Goal: Task Accomplishment & Management: Manage account settings

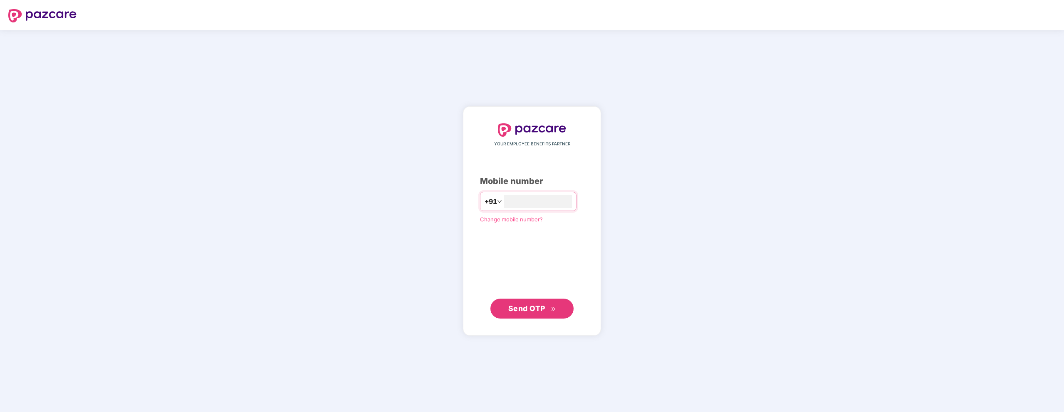
type input "**********"
click at [536, 310] on span "Send OTP" at bounding box center [526, 308] width 37 height 9
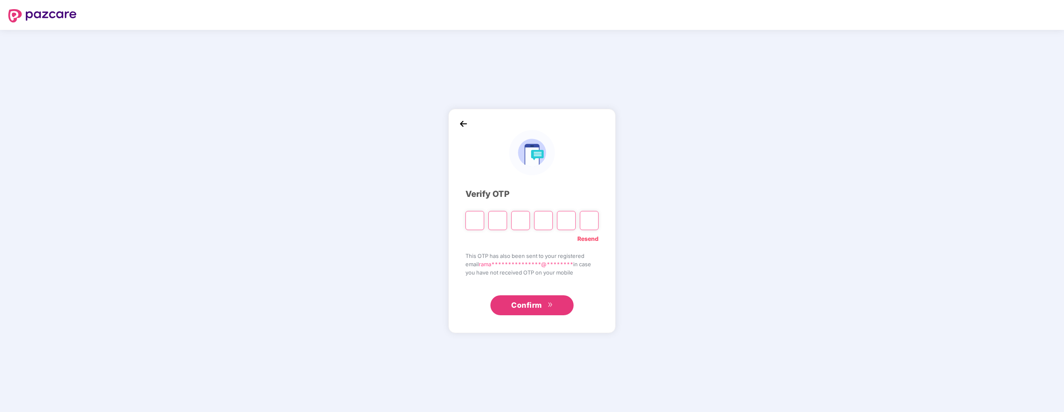
type input "*"
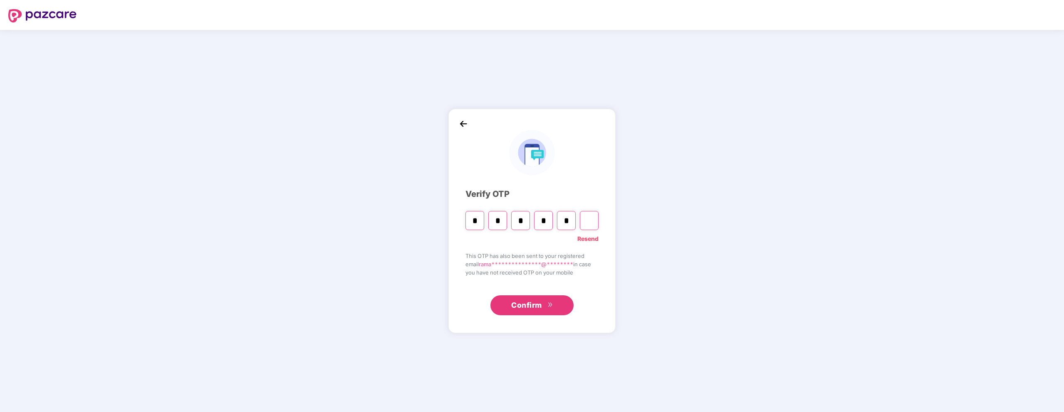
type input "*"
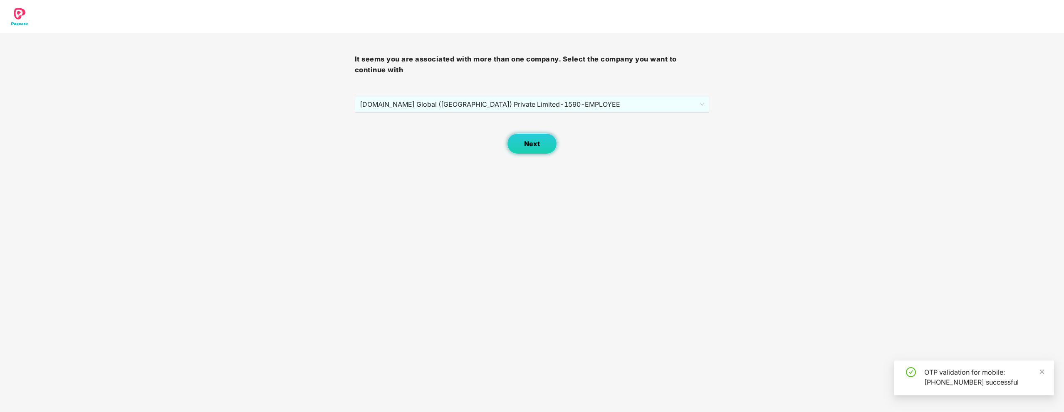
click at [543, 143] on button "Next" at bounding box center [532, 143] width 50 height 21
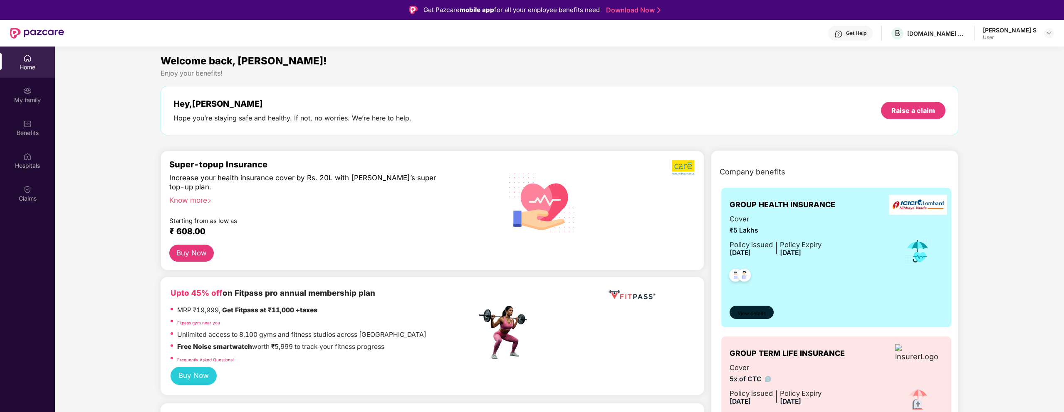
click at [761, 314] on span "View details" at bounding box center [751, 314] width 28 height 8
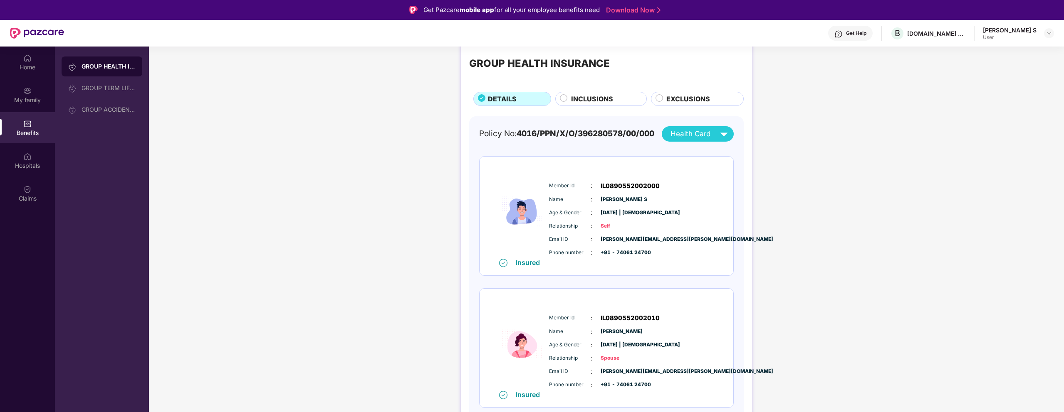
scroll to position [19, 0]
drag, startPoint x: 586, startPoint y: 86, endPoint x: 587, endPoint y: 98, distance: 12.5
click at [586, 86] on div "GROUP HEALTH INSURANCE DETAILS INCLUSIONS EXCLUSIONS" at bounding box center [606, 75] width 274 height 60
click at [587, 99] on span "INCLUSIONS" at bounding box center [592, 98] width 42 height 10
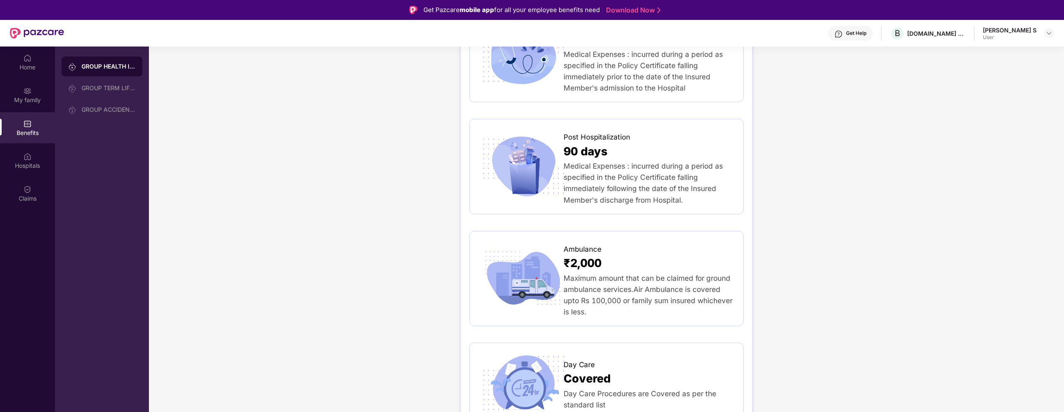
scroll to position [0, 0]
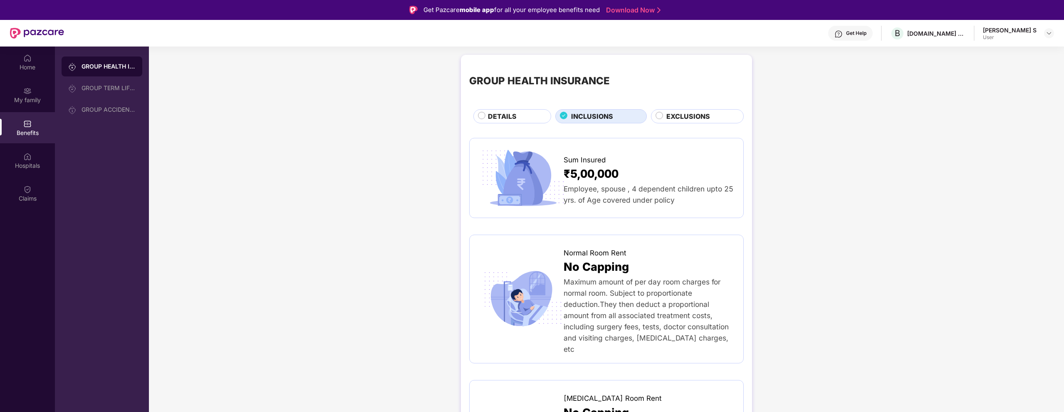
click at [681, 117] on span "EXCLUSIONS" at bounding box center [688, 116] width 44 height 10
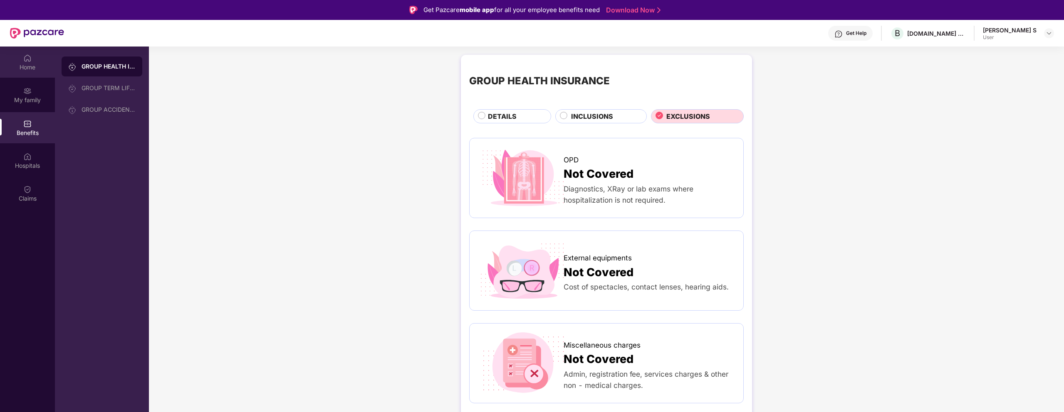
click at [28, 62] on img at bounding box center [27, 58] width 8 height 8
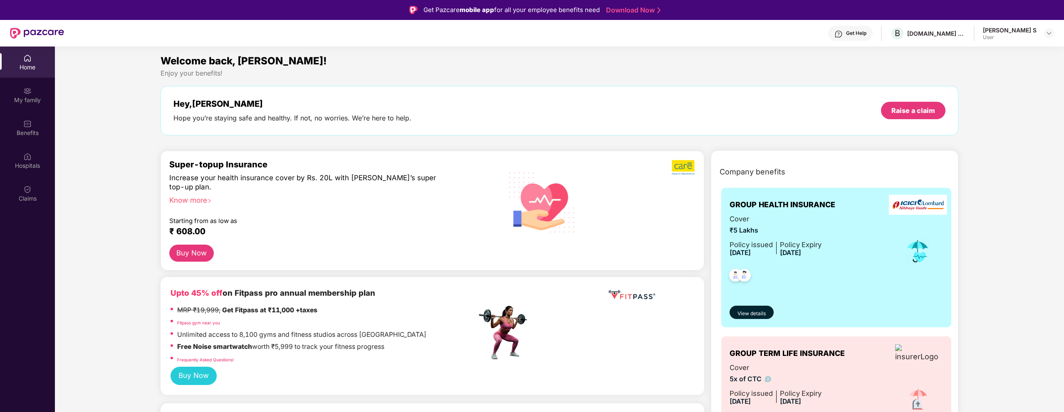
click at [201, 199] on div "Know more" at bounding box center [320, 199] width 302 height 6
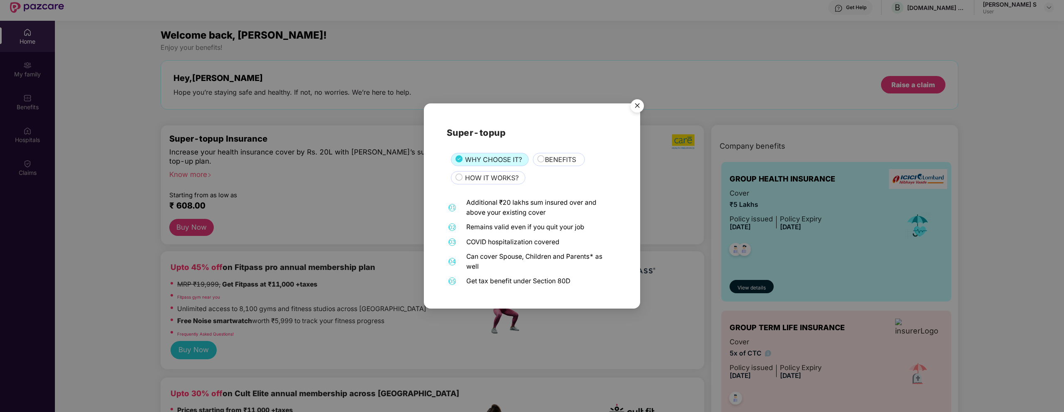
scroll to position [25, 0]
click at [641, 106] on img "Close" at bounding box center [636, 107] width 23 height 23
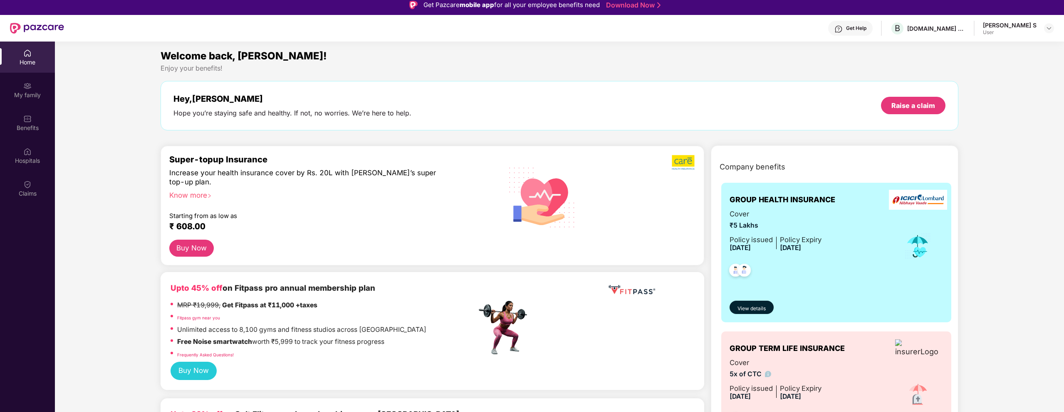
scroll to position [0, 0]
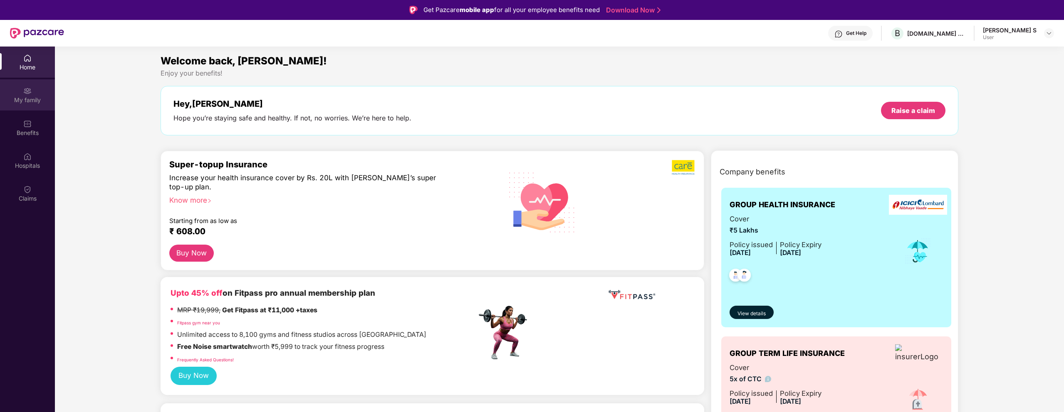
click at [30, 90] on img at bounding box center [27, 91] width 8 height 8
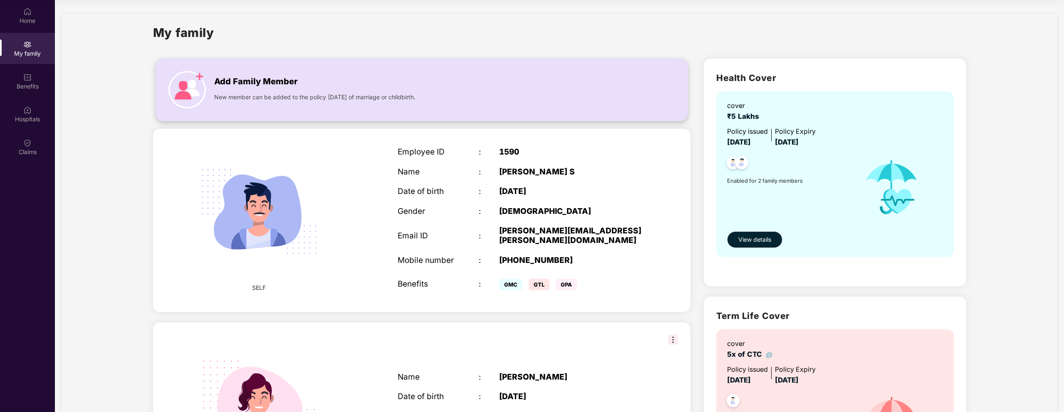
click at [215, 82] on span "Add Family Member" at bounding box center [255, 81] width 83 height 13
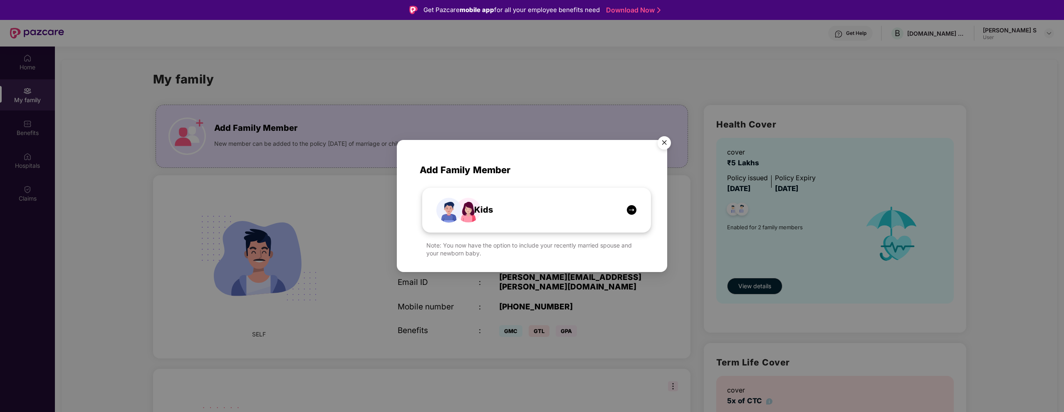
click at [506, 213] on div "Kids" at bounding box center [540, 210] width 171 height 13
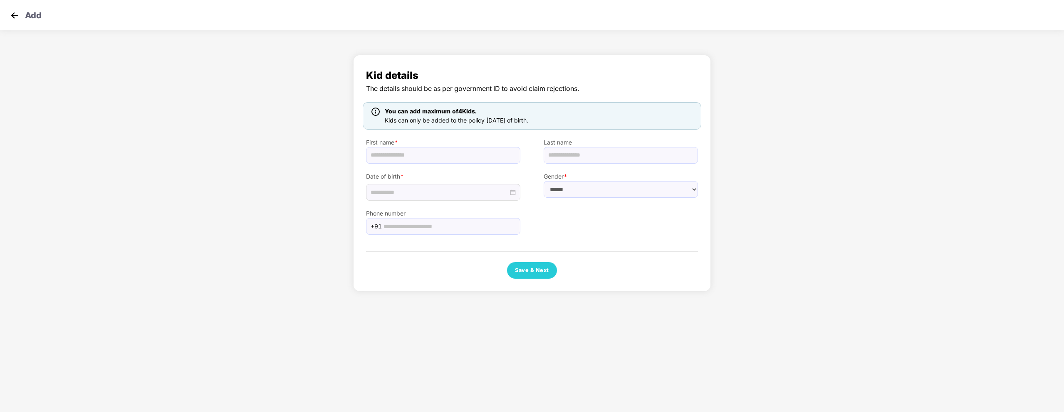
click at [14, 15] on img at bounding box center [14, 15] width 12 height 12
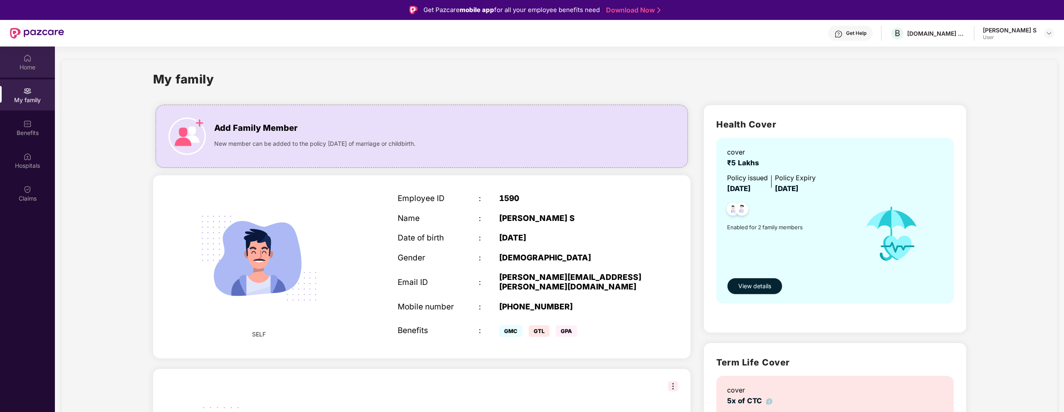
click at [27, 62] on img at bounding box center [27, 58] width 8 height 8
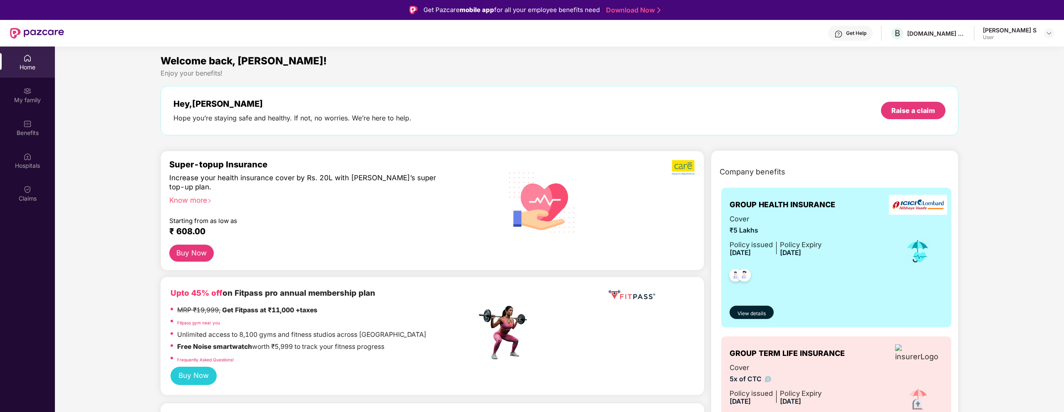
click at [199, 202] on div "Know more" at bounding box center [320, 199] width 302 height 6
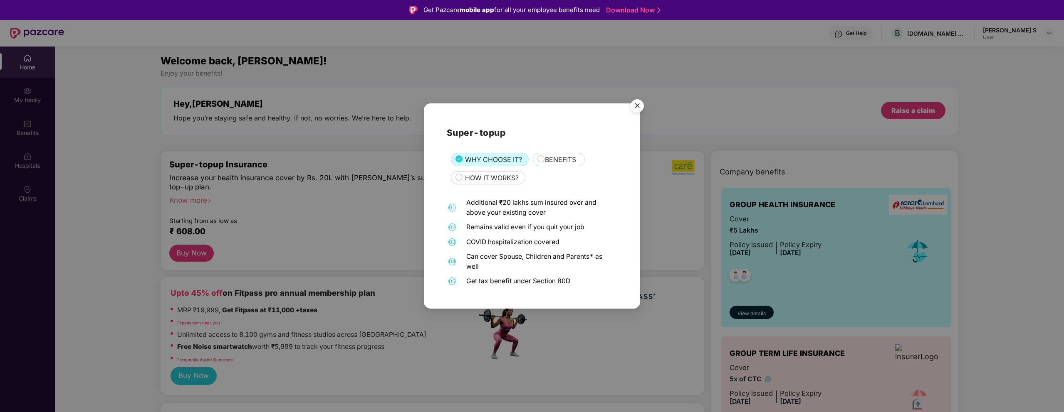
click at [560, 160] on span "BENEFITS" at bounding box center [560, 160] width 31 height 10
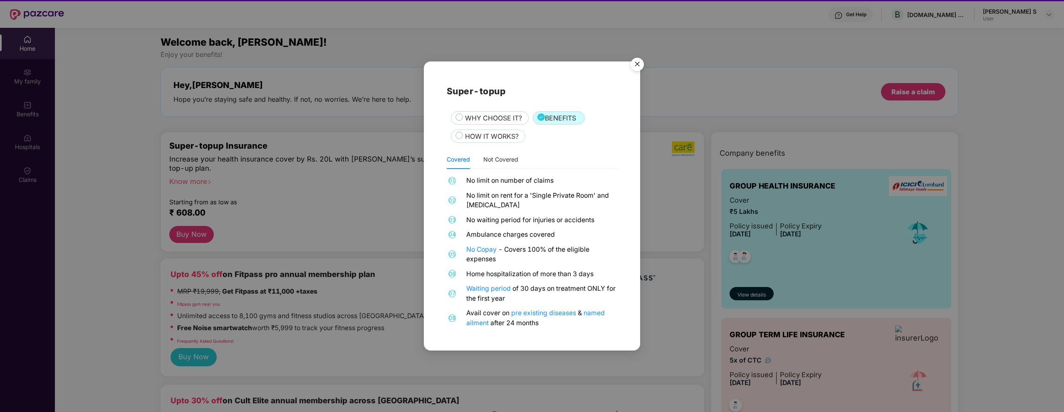
scroll to position [18, 0]
click at [506, 134] on span "HOW IT WORKS?" at bounding box center [492, 136] width 54 height 10
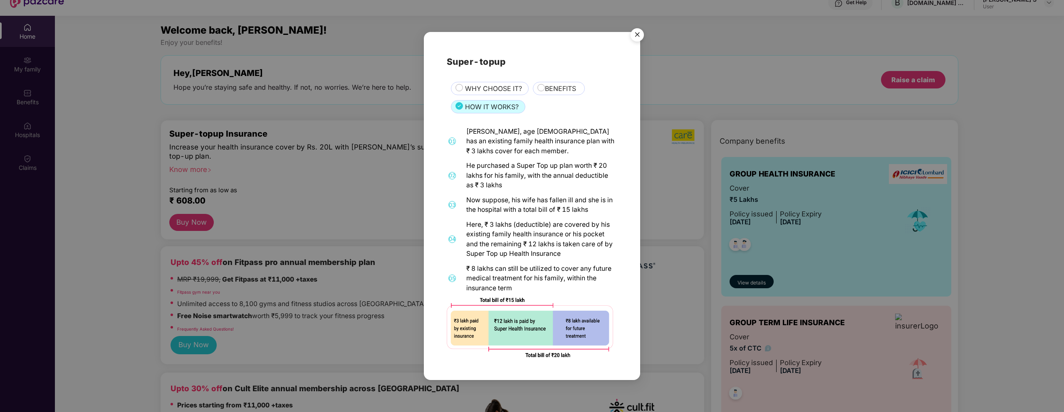
scroll to position [0, 0]
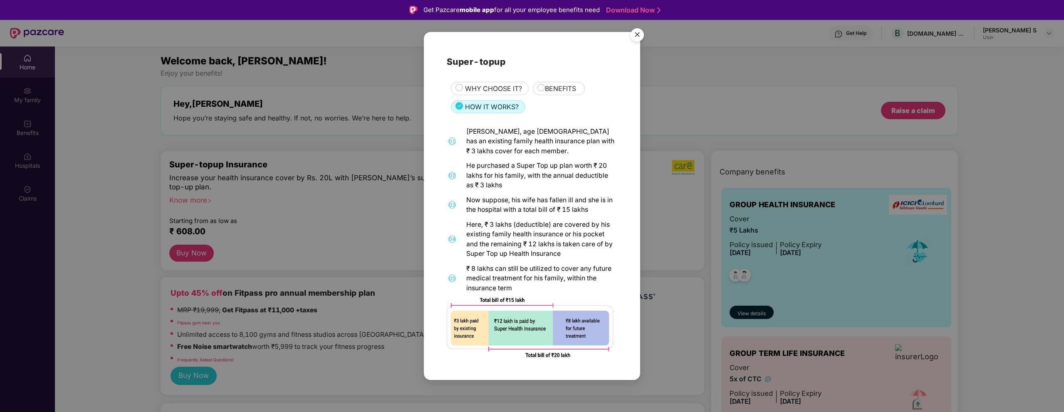
click at [507, 84] on span "WHY CHOOSE IT?" at bounding box center [493, 89] width 57 height 10
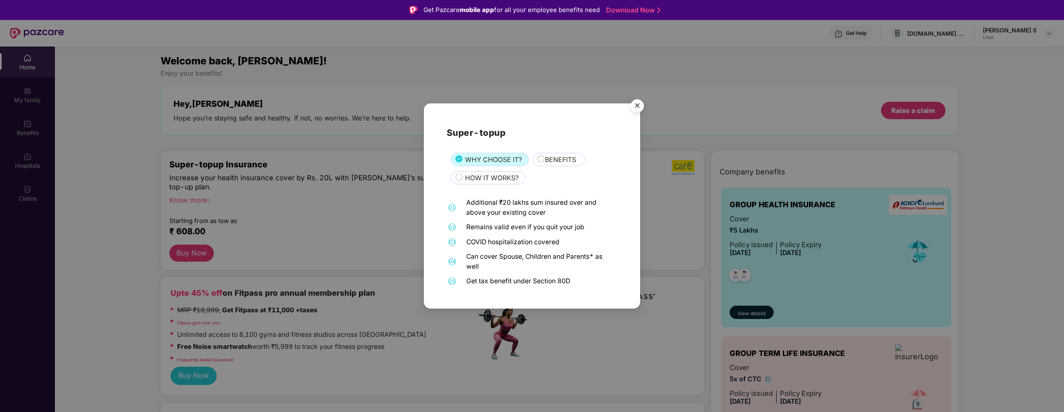
click at [640, 103] on img "Close" at bounding box center [636, 107] width 23 height 23
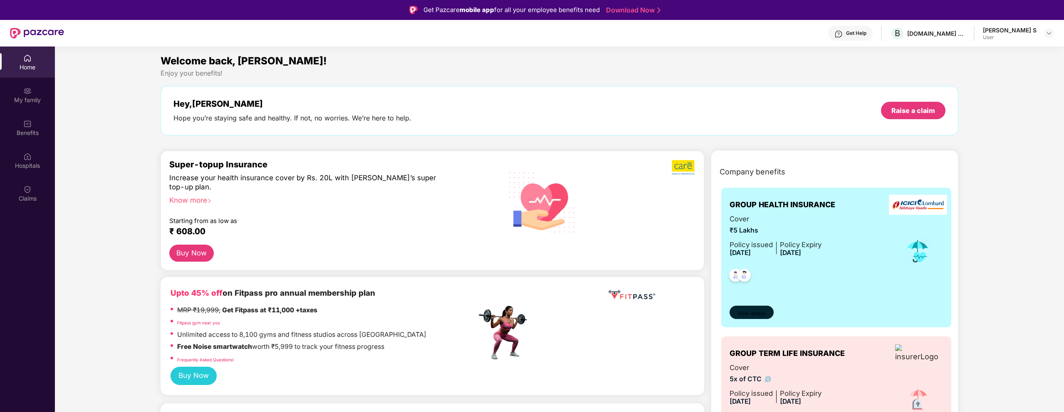
click at [751, 315] on span "View details" at bounding box center [751, 314] width 28 height 8
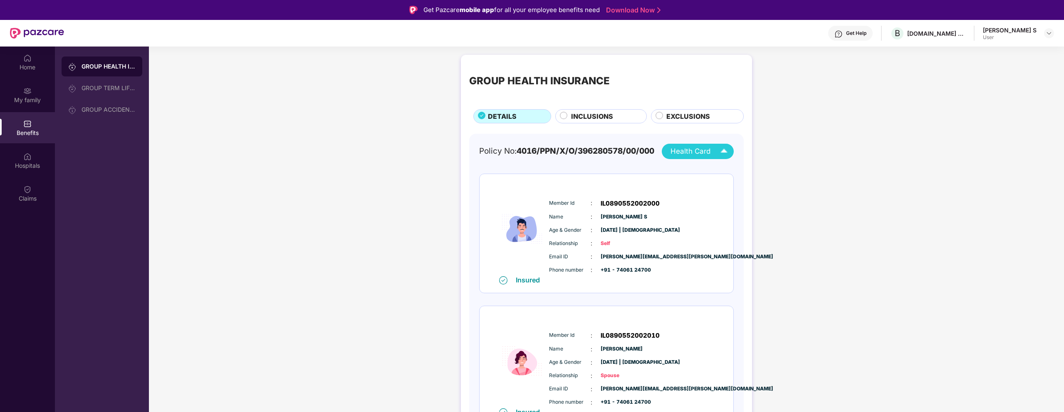
click at [692, 152] on span "Health Card" at bounding box center [690, 151] width 40 height 11
click at [691, 151] on span "Health Card" at bounding box center [690, 151] width 40 height 11
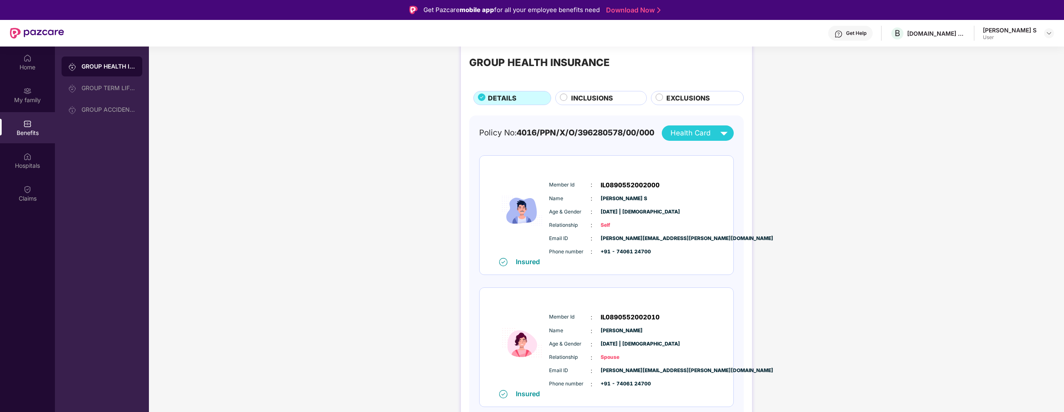
click at [606, 96] on span "INCLUSIONS" at bounding box center [592, 98] width 42 height 10
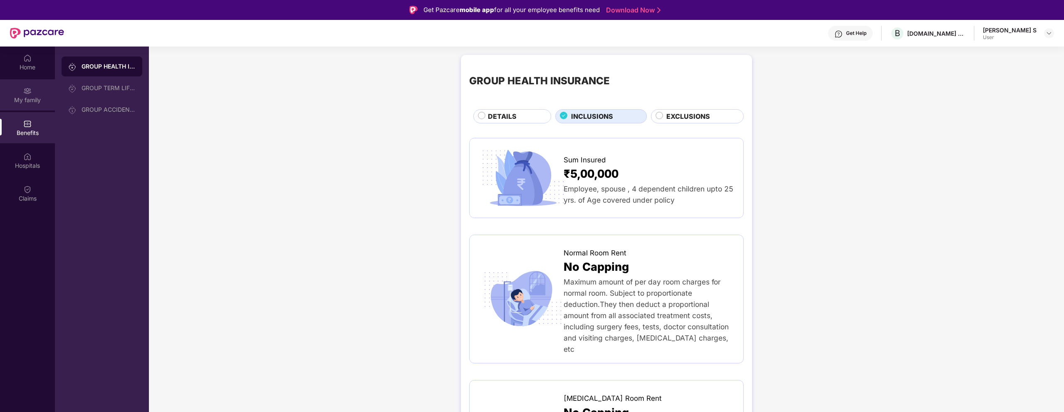
click at [35, 91] on div "My family" at bounding box center [27, 94] width 55 height 31
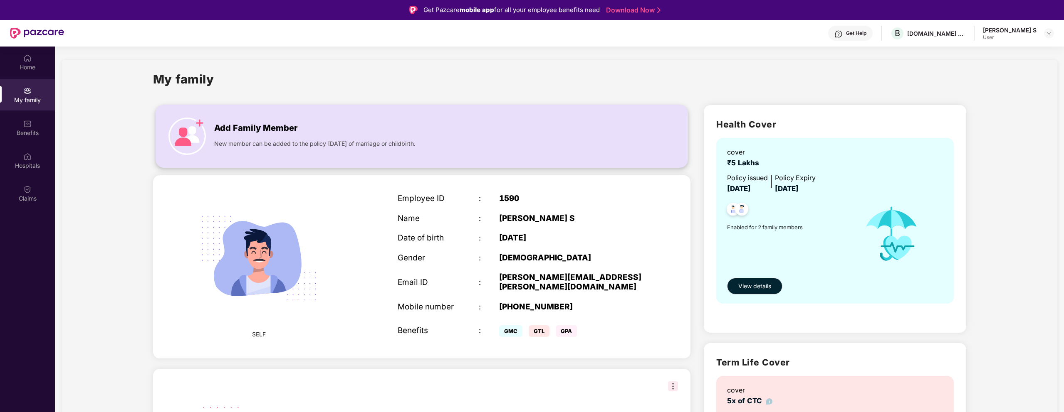
click at [190, 132] on img at bounding box center [186, 136] width 37 height 37
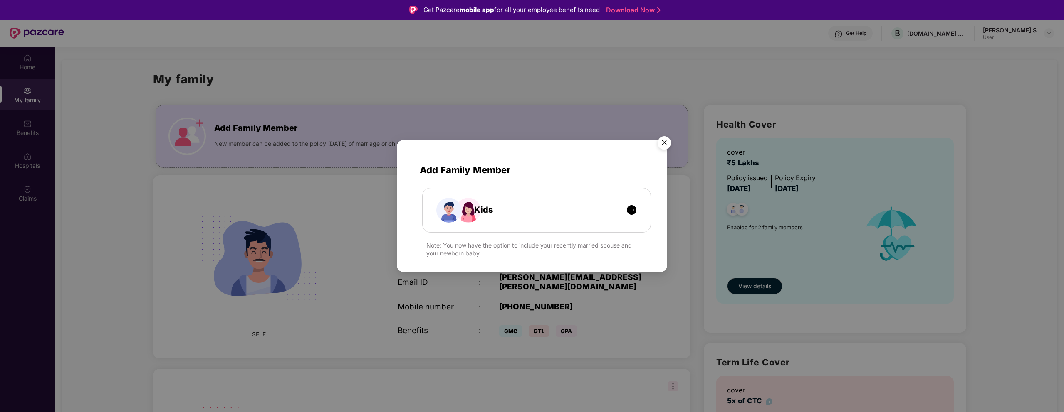
click at [663, 143] on img "Close" at bounding box center [663, 144] width 23 height 23
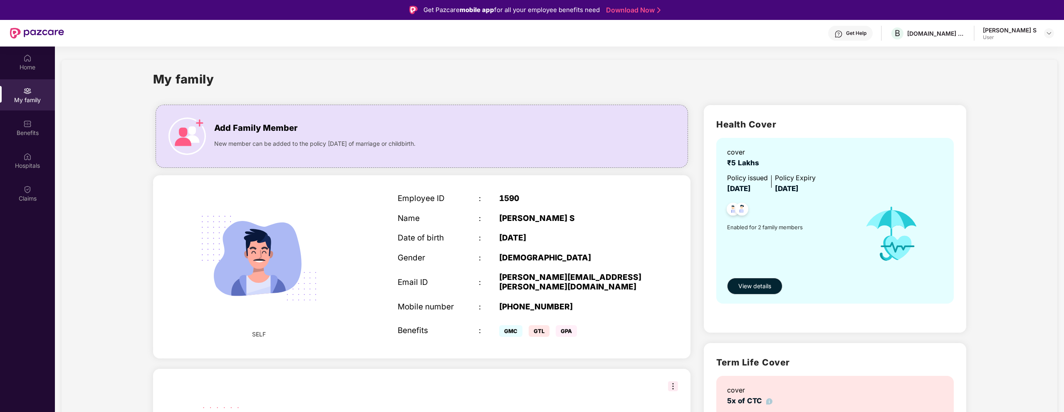
click at [1021, 36] on div "User" at bounding box center [1010, 37] width 54 height 7
click at [27, 163] on div "Hospitals" at bounding box center [27, 166] width 55 height 8
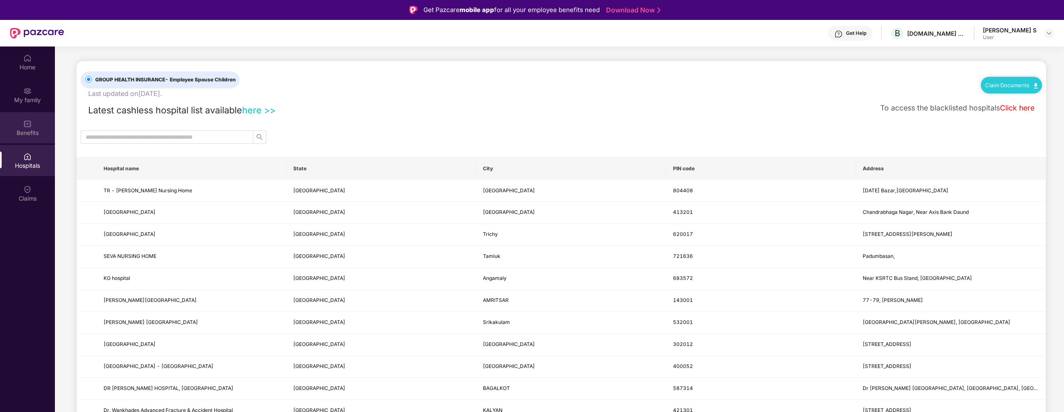
click at [30, 123] on img at bounding box center [27, 124] width 8 height 8
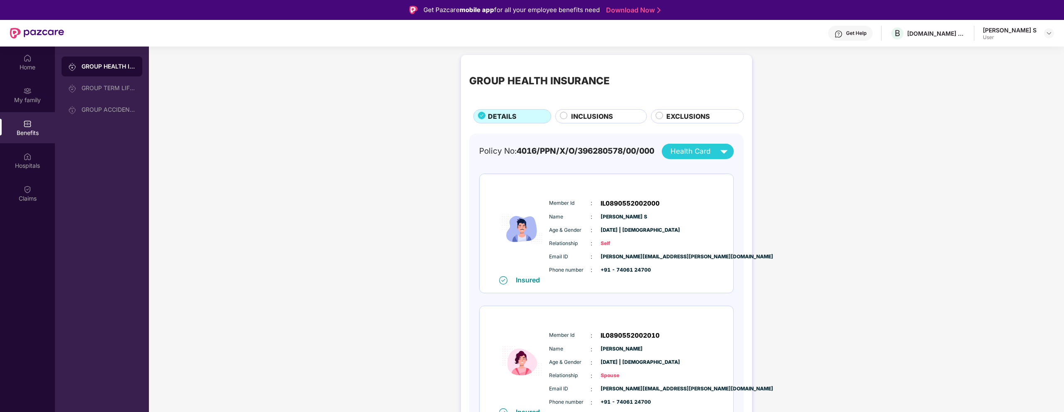
click at [30, 122] on img at bounding box center [27, 124] width 8 height 8
click at [20, 68] on div "Home" at bounding box center [27, 67] width 55 height 8
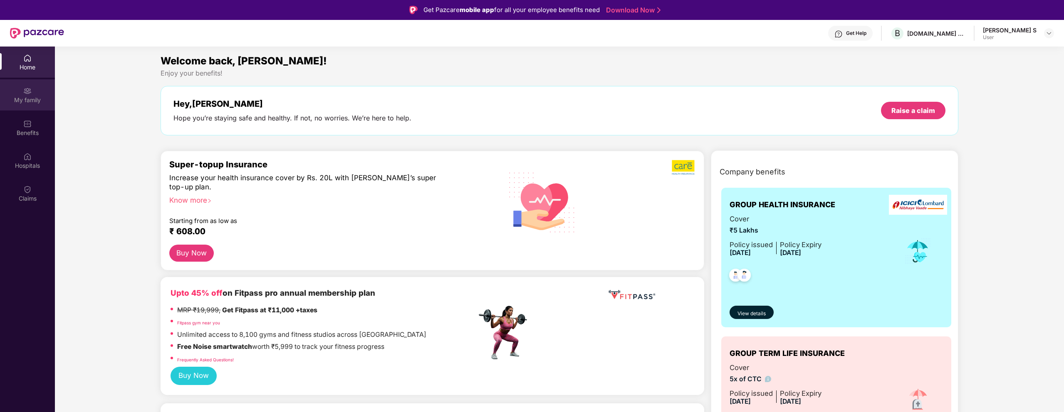
click at [20, 94] on div "My family" at bounding box center [27, 94] width 55 height 31
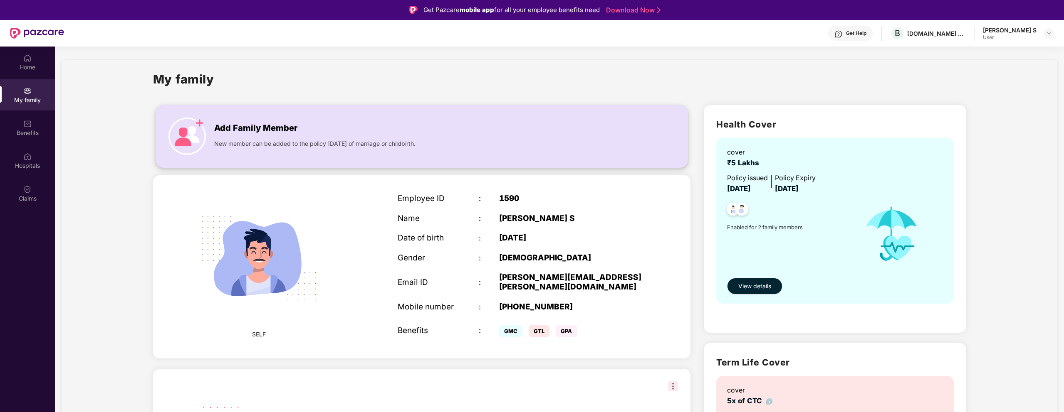
click at [212, 133] on div "Add Family Member New member can be added to the policy [DATE] of marriage or c…" at bounding box center [422, 137] width 532 height 46
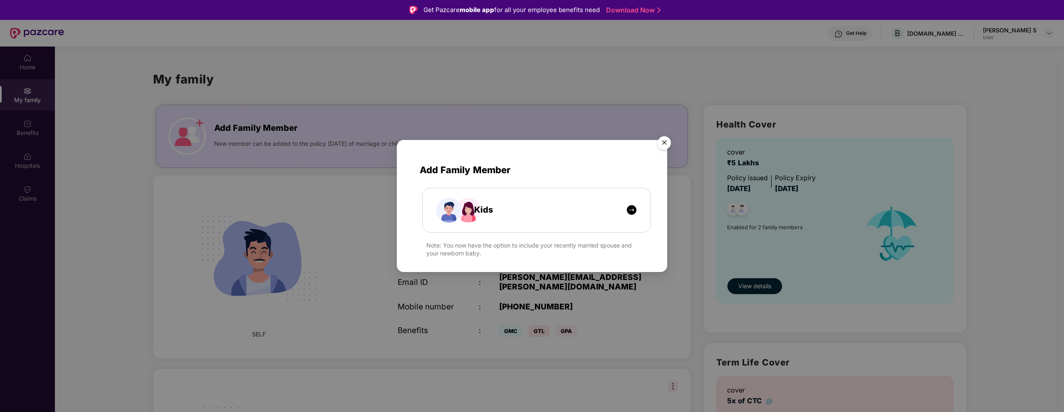
click at [661, 144] on img "Close" at bounding box center [663, 144] width 23 height 23
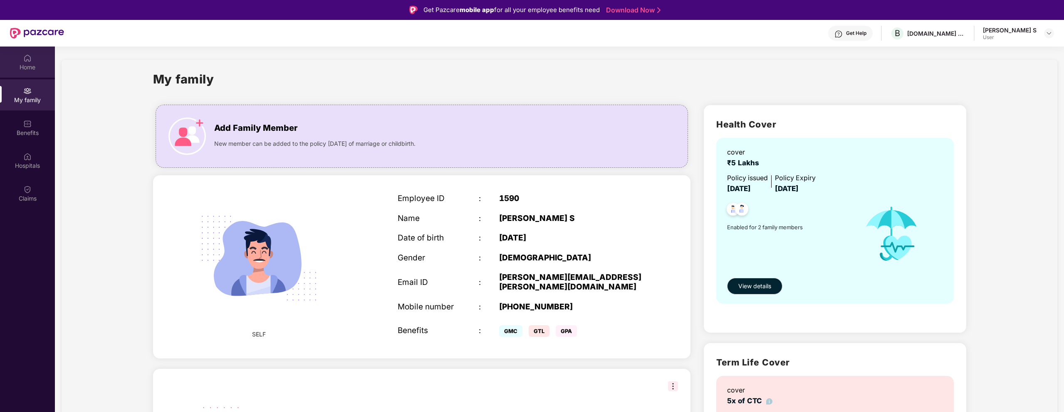
click at [29, 67] on div "Home" at bounding box center [27, 67] width 55 height 8
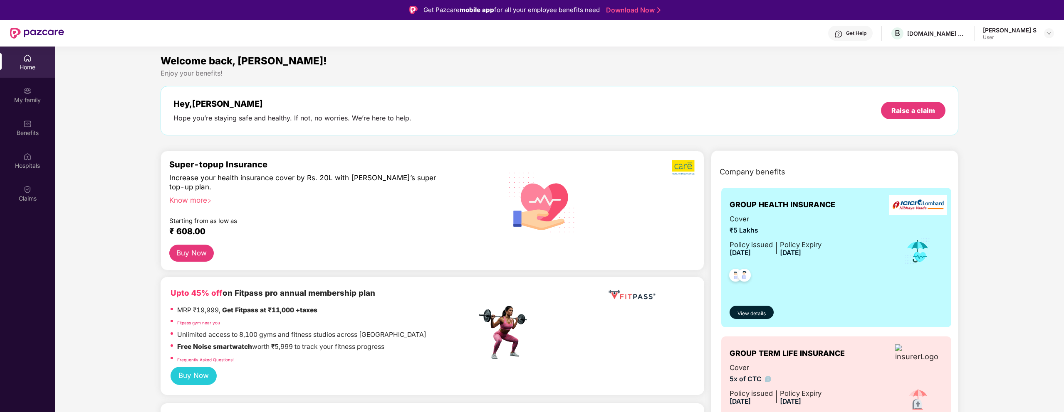
click at [201, 249] on button "Buy Now" at bounding box center [191, 253] width 44 height 17
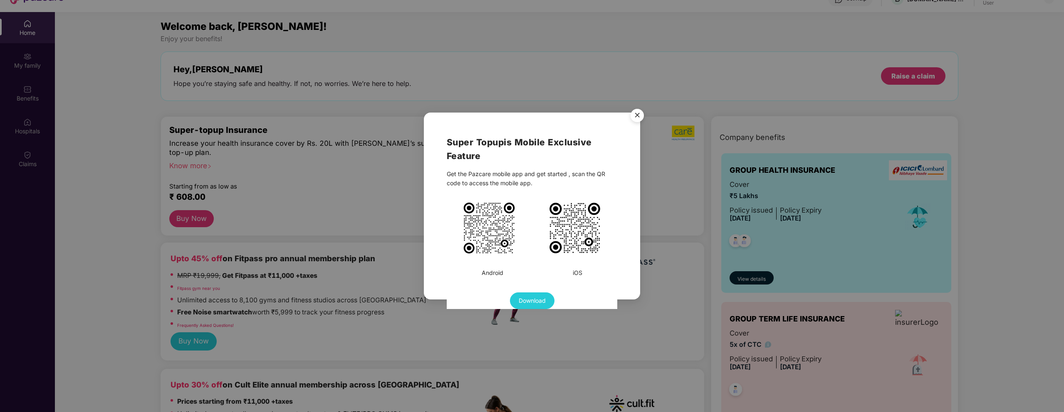
scroll to position [32, 0]
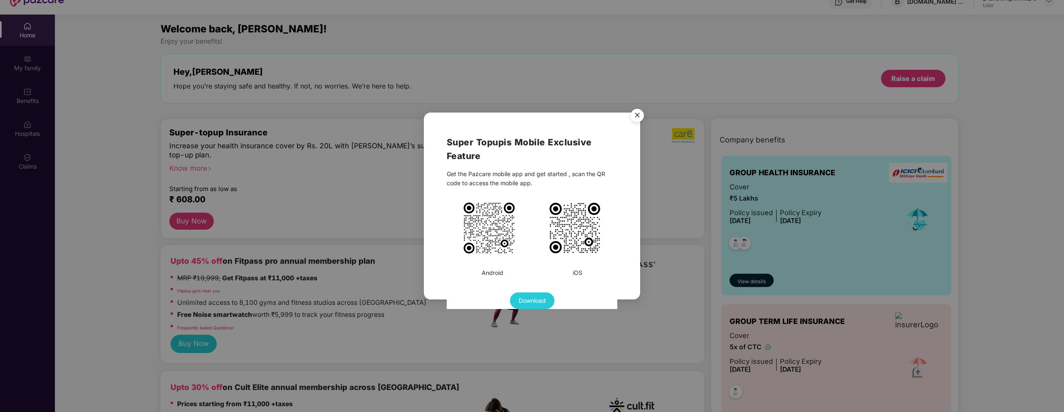
click at [636, 118] on img "Close" at bounding box center [636, 116] width 23 height 23
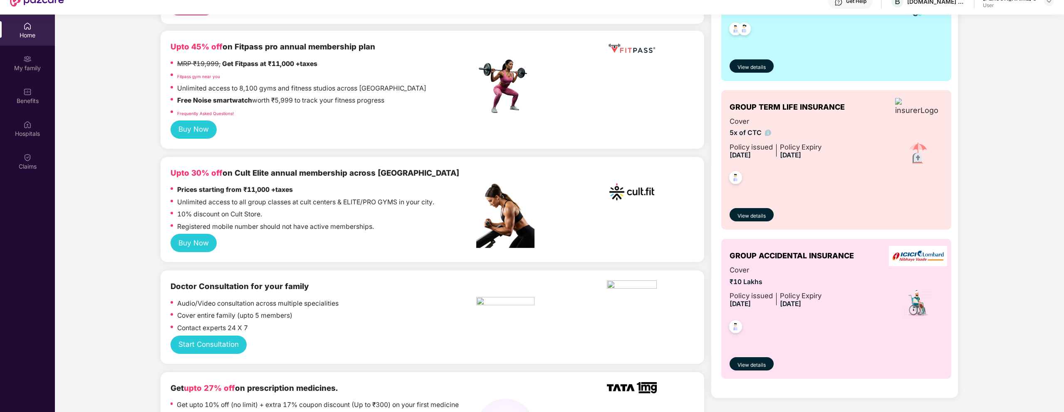
scroll to position [219, 0]
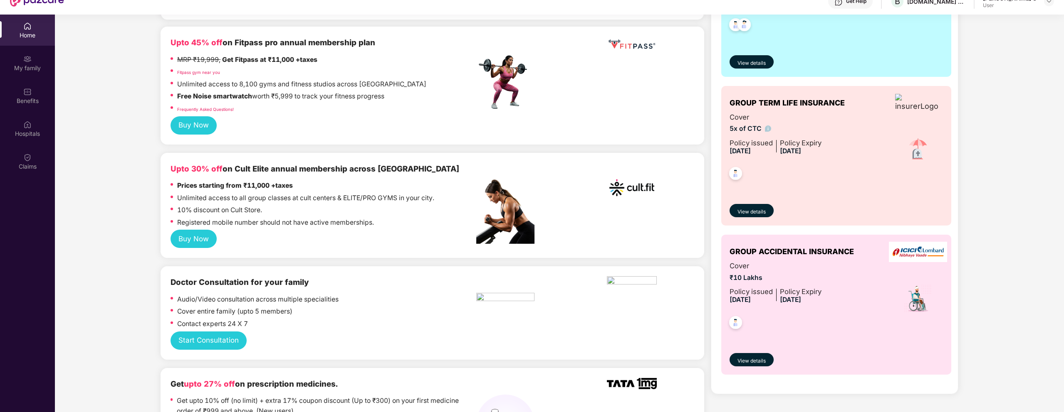
click at [200, 237] on button "Buy Now" at bounding box center [193, 239] width 46 height 18
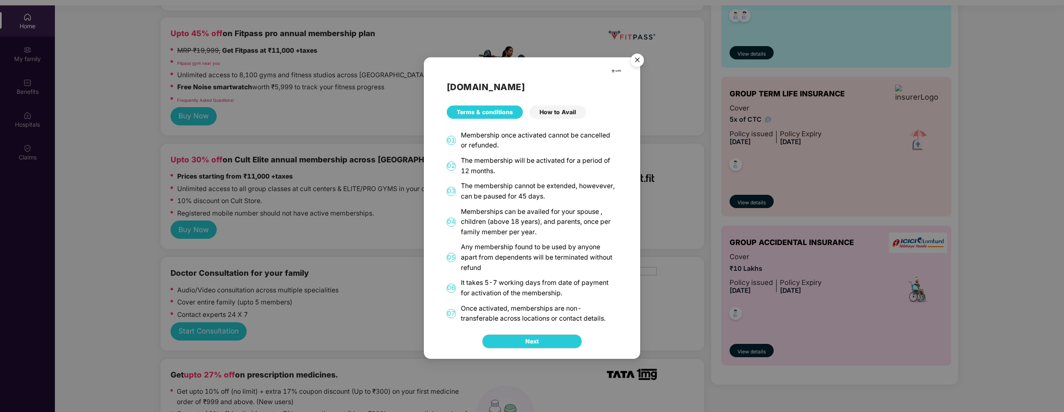
scroll to position [47, 0]
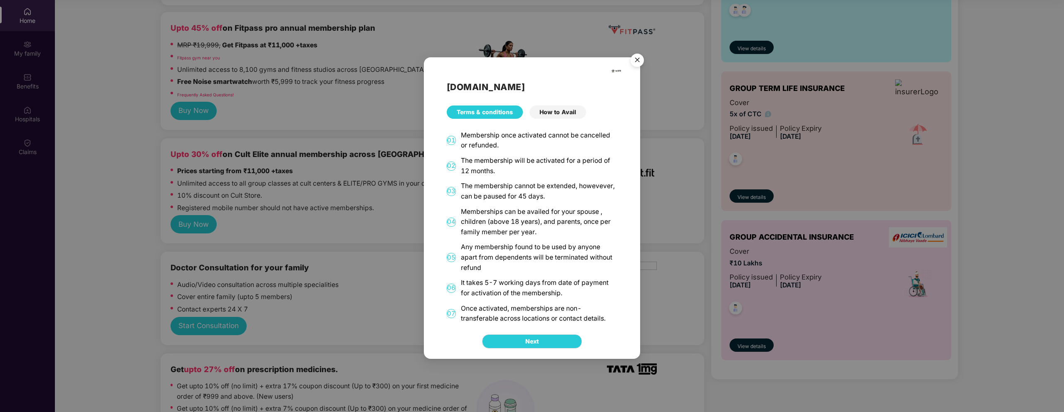
click at [565, 111] on div "How to Avail" at bounding box center [557, 112] width 57 height 13
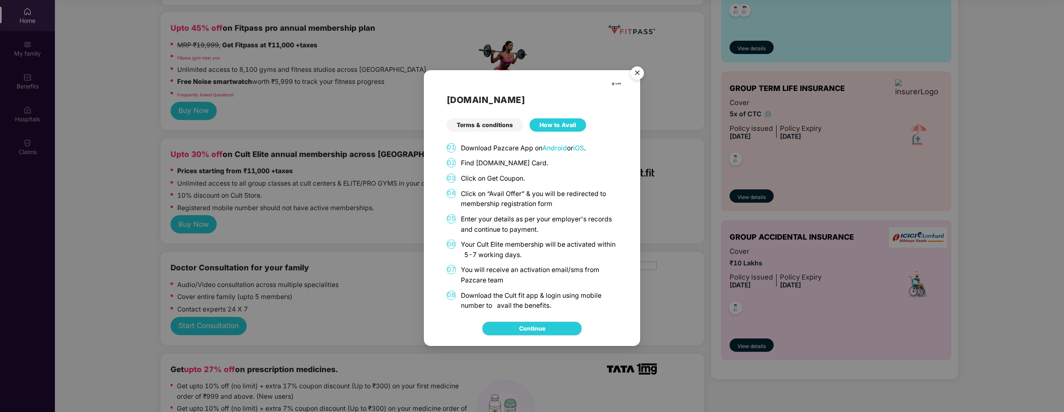
click at [498, 125] on div "Terms & conditions" at bounding box center [485, 124] width 76 height 13
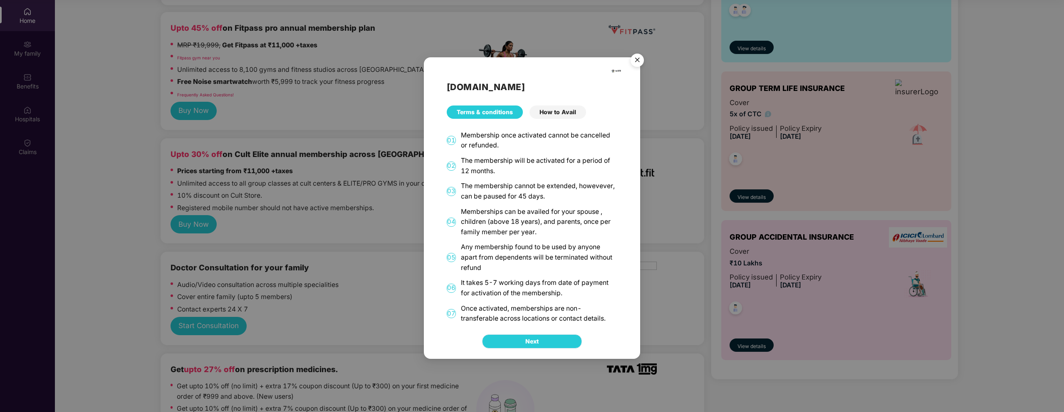
click at [533, 336] on button "Next" at bounding box center [532, 342] width 100 height 14
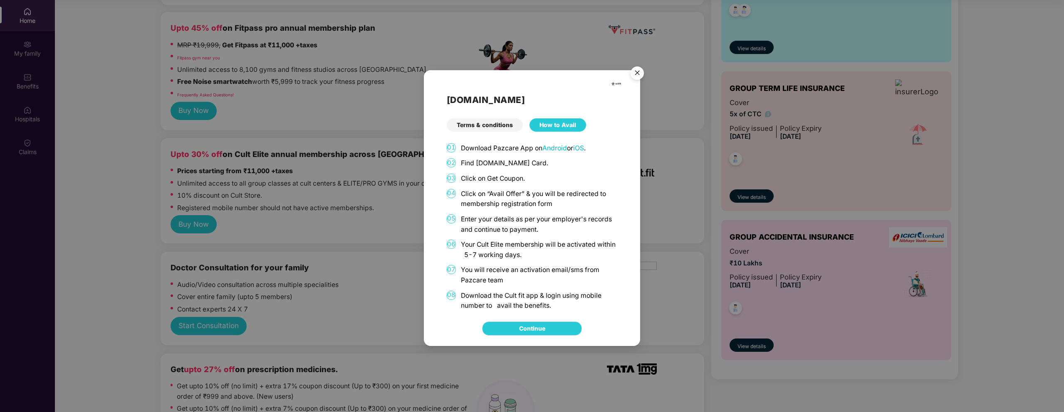
click at [534, 315] on div "Continue" at bounding box center [532, 328] width 216 height 35
click at [532, 331] on link "Continue" at bounding box center [532, 328] width 26 height 9
